Goal: Contribute content: Contribute content

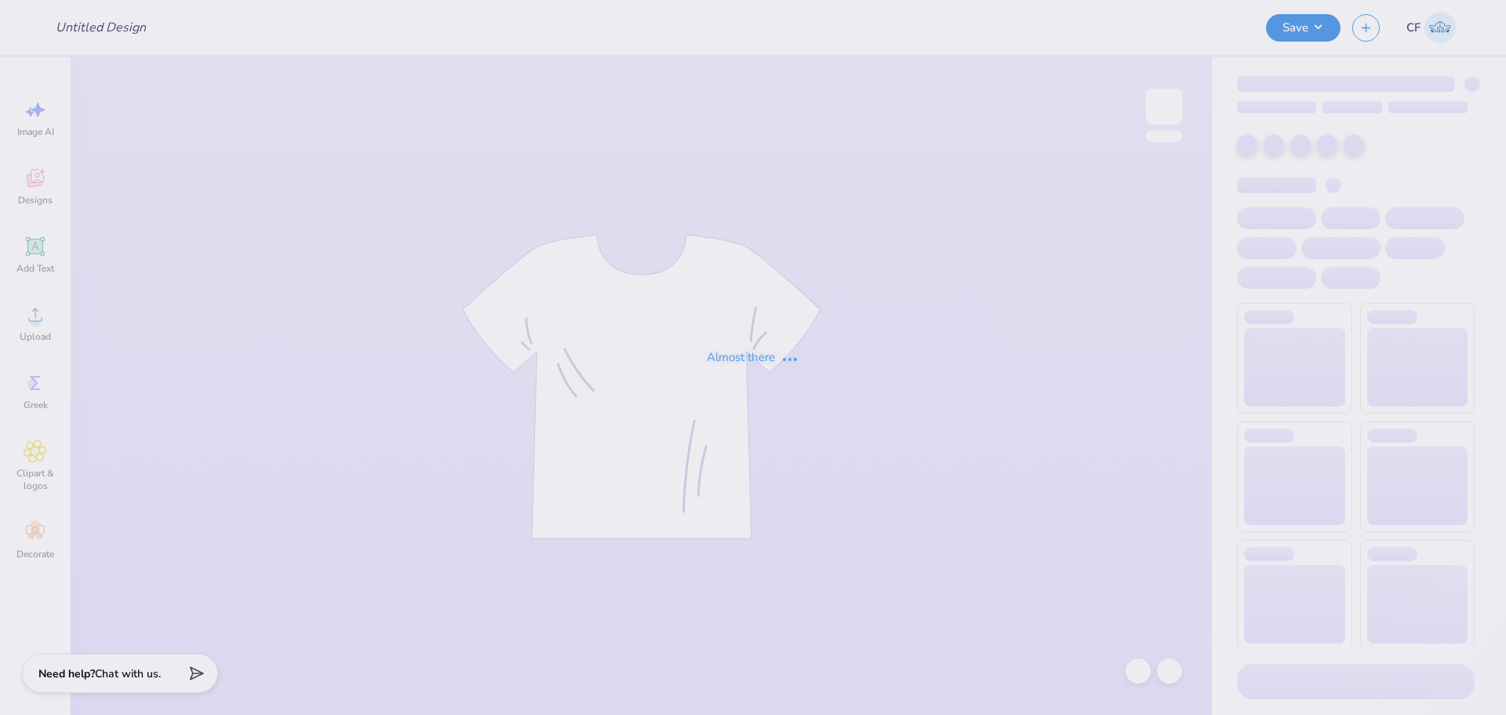
type input "[PERSON_NAME] : [GEOGRAPHIC_DATA][US_STATE]"
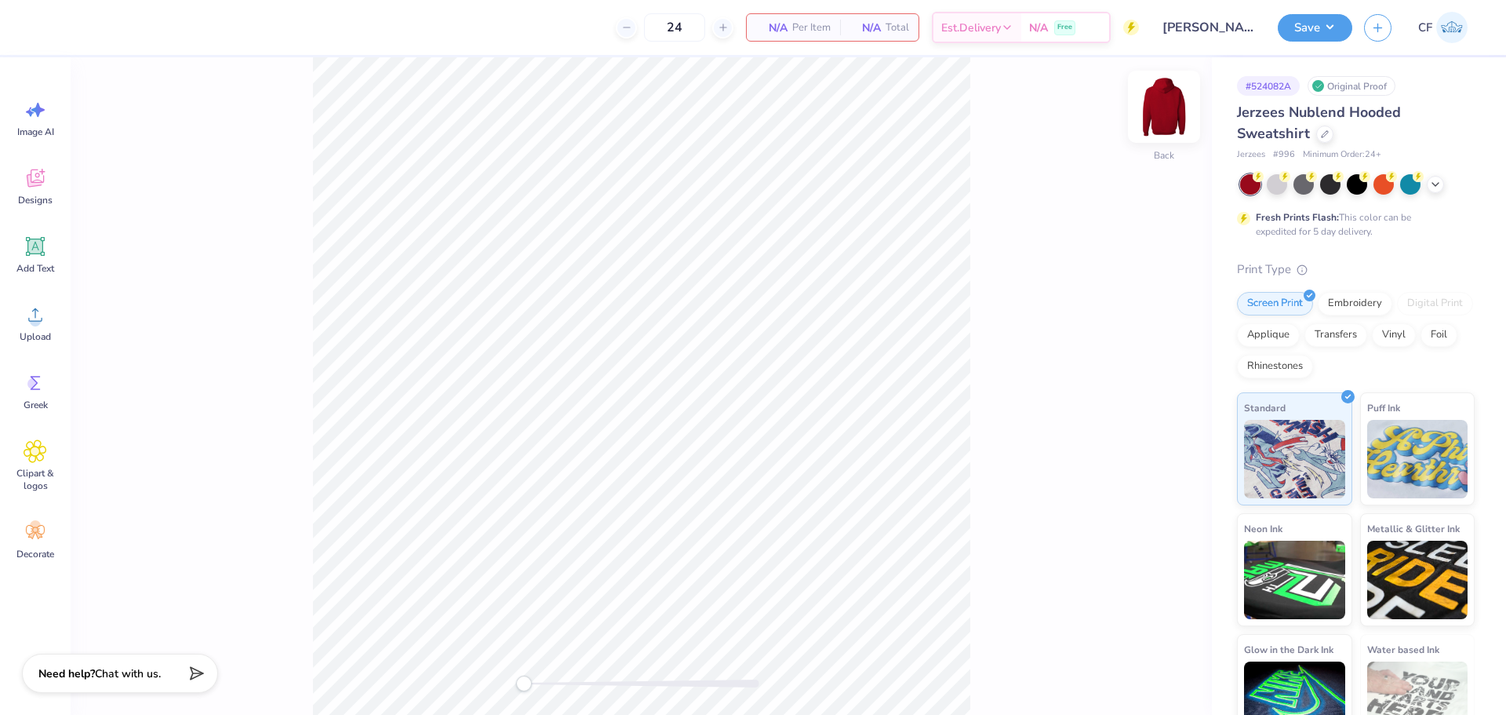
click at [1163, 106] on img at bounding box center [1164, 106] width 63 height 63
click at [48, 315] on div "Upload" at bounding box center [35, 322] width 56 height 59
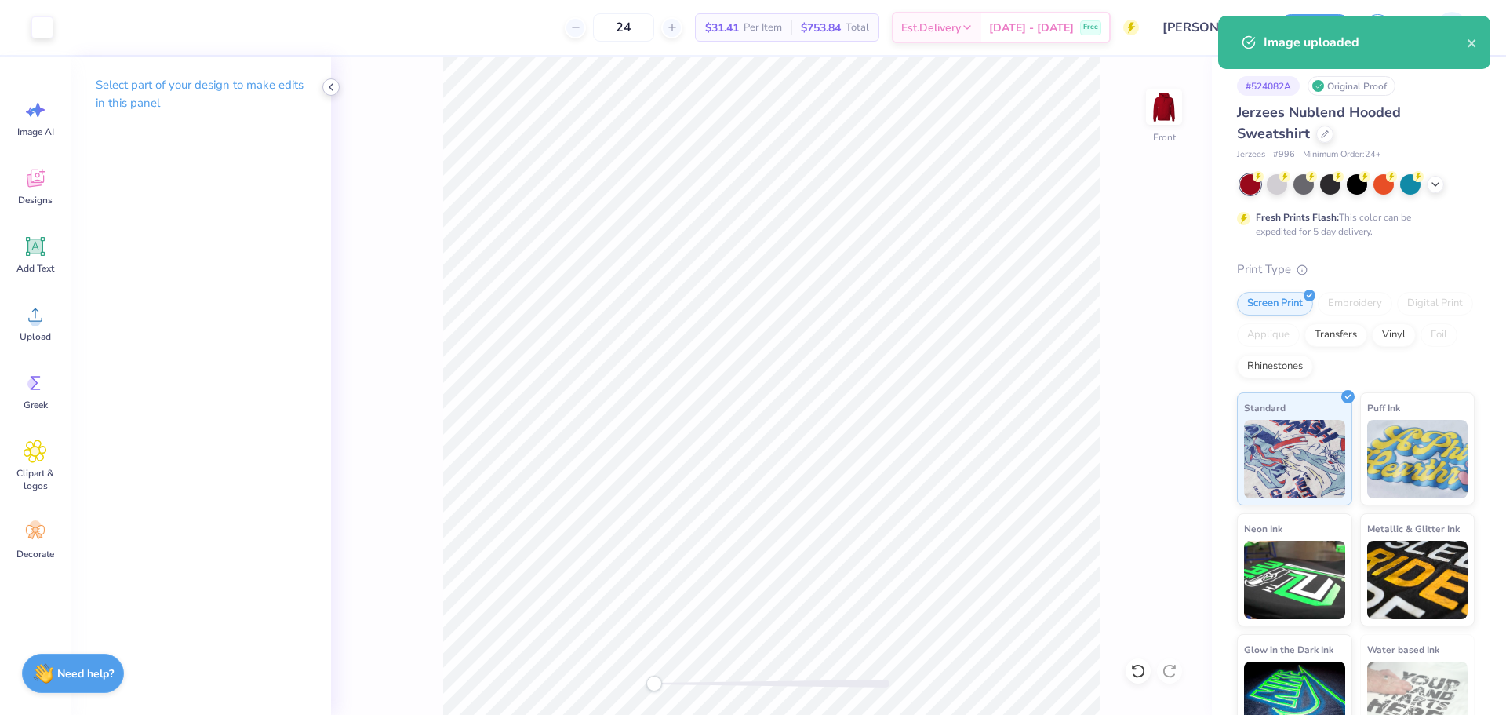
click at [329, 88] on icon at bounding box center [331, 87] width 13 height 13
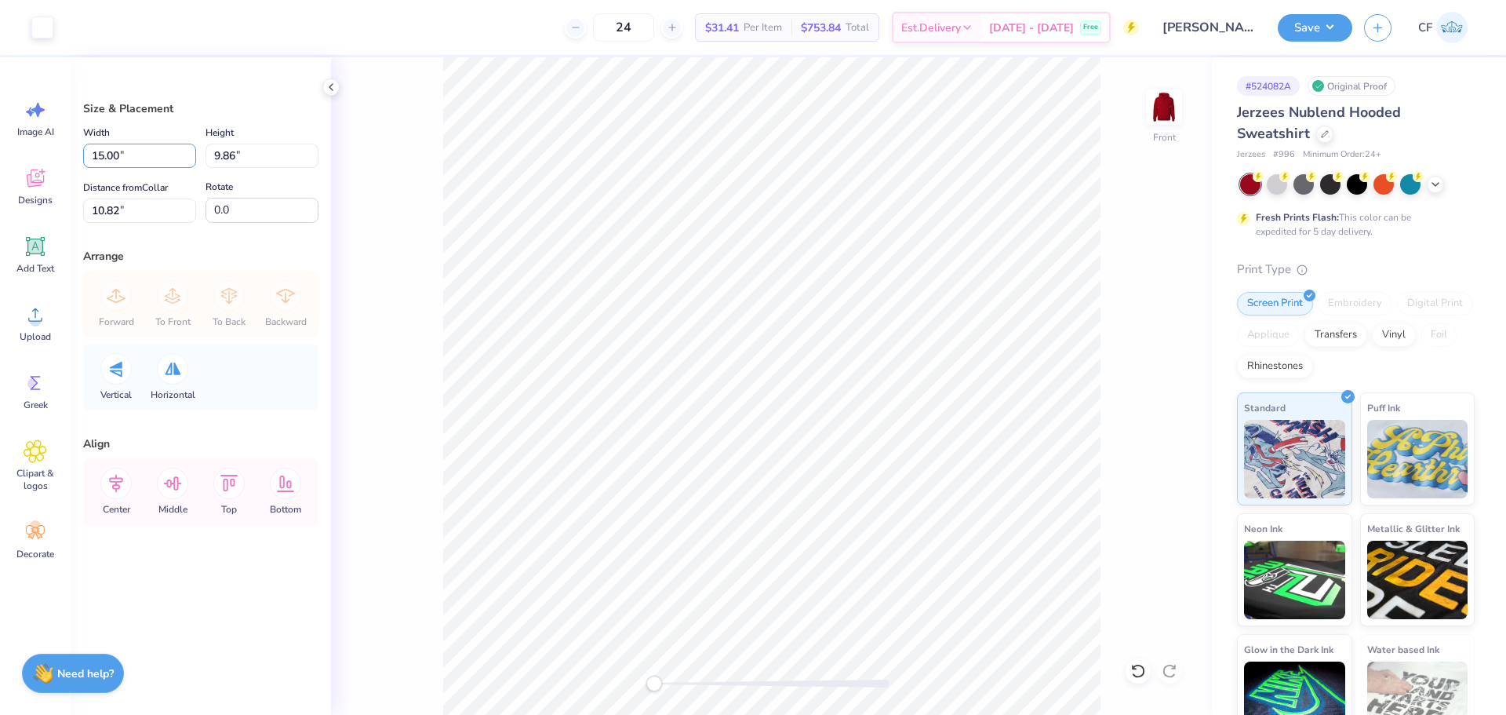
drag, startPoint x: 140, startPoint y: 164, endPoint x: 52, endPoint y: 155, distance: 88.3
click at [52, 155] on div "Art colors 24 $31.41 Per Item $753.84 Total Est. Delivery [DATE] - [DATE] Free …" at bounding box center [753, 357] width 1506 height 715
type input "12.50"
type input "8.21"
drag, startPoint x: 147, startPoint y: 209, endPoint x: 69, endPoint y: 210, distance: 78.4
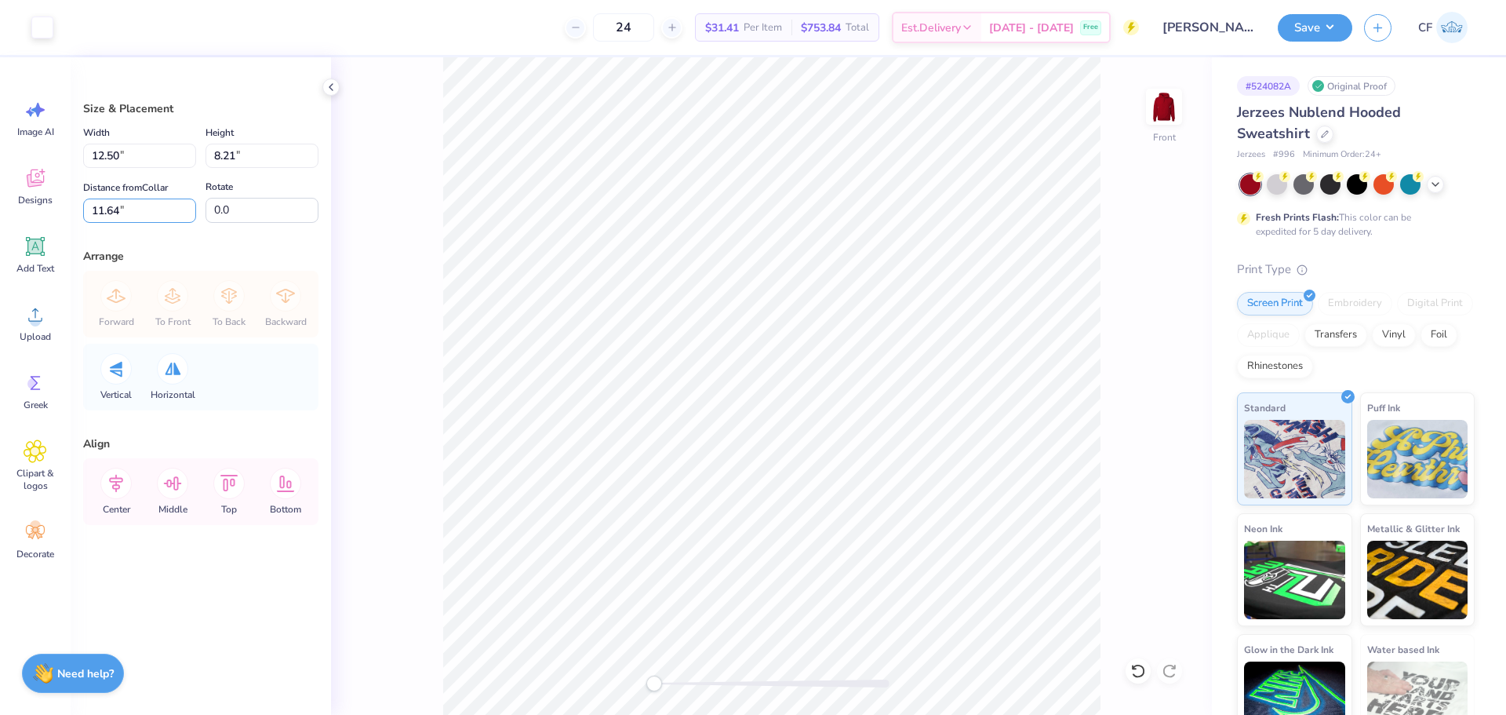
click at [75, 210] on div "Size & Placement Width 12.50 12.50 " Height 8.21 8.21 " Distance from Collar 11…" at bounding box center [201, 385] width 260 height 657
type input "6"
click at [1329, 28] on button "Save" at bounding box center [1315, 25] width 75 height 27
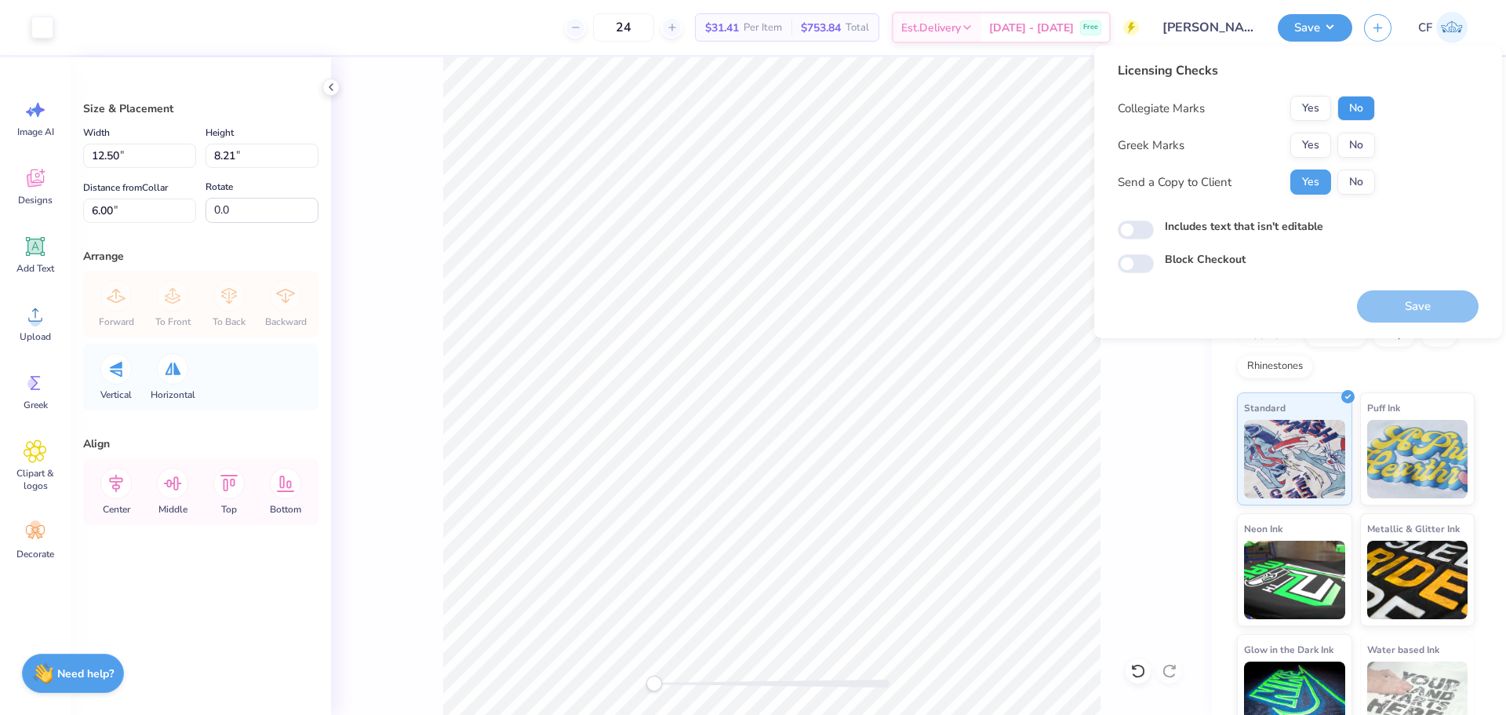
click at [1370, 113] on button "No" at bounding box center [1356, 108] width 38 height 25
click at [1366, 140] on button "No" at bounding box center [1356, 145] width 38 height 25
click at [1130, 237] on input "Includes text that isn't editable" at bounding box center [1136, 229] width 36 height 19
checkbox input "true"
click at [1401, 315] on button "Save" at bounding box center [1418, 306] width 122 height 32
